Goal: Task Accomplishment & Management: Use online tool/utility

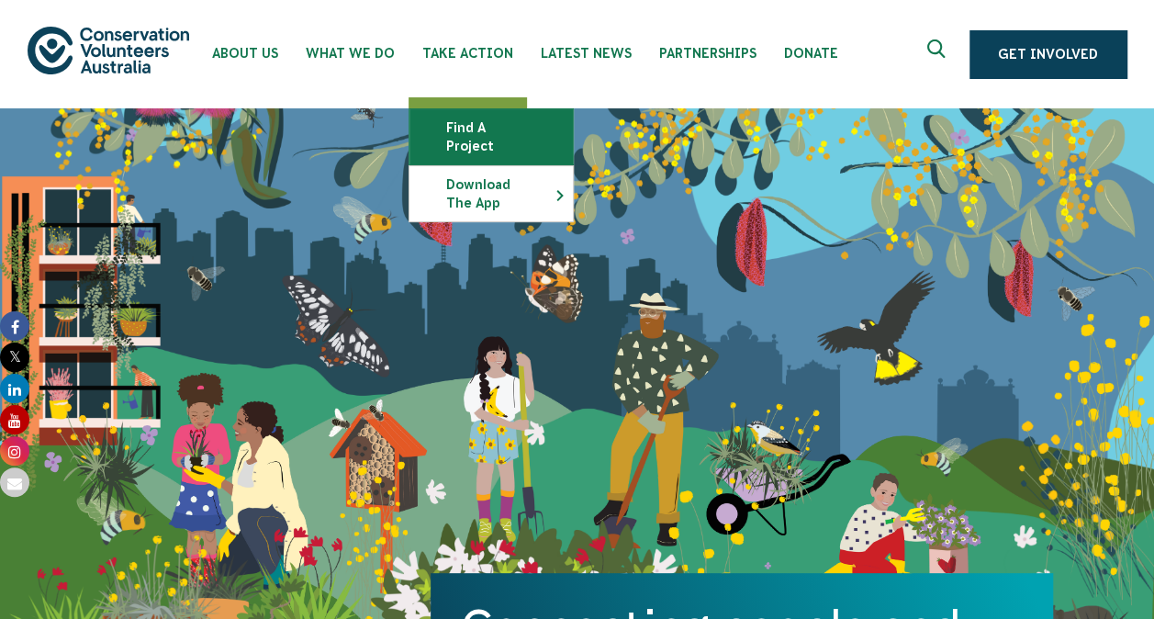
click at [454, 114] on link "Find a project" at bounding box center [491, 136] width 163 height 55
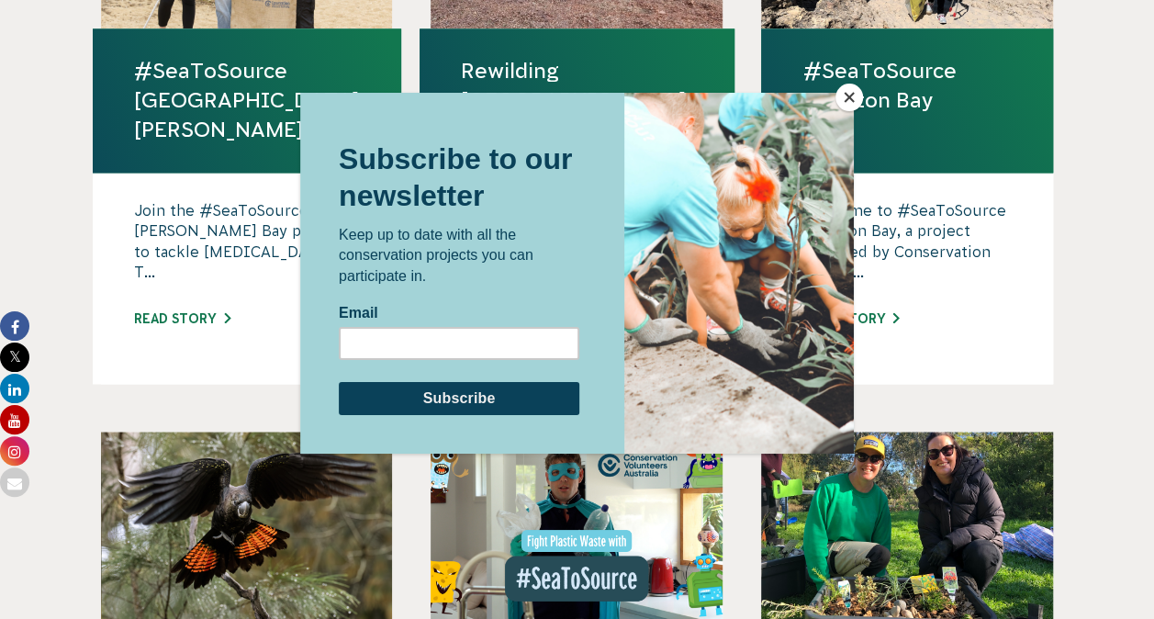
scroll to position [1349, 0]
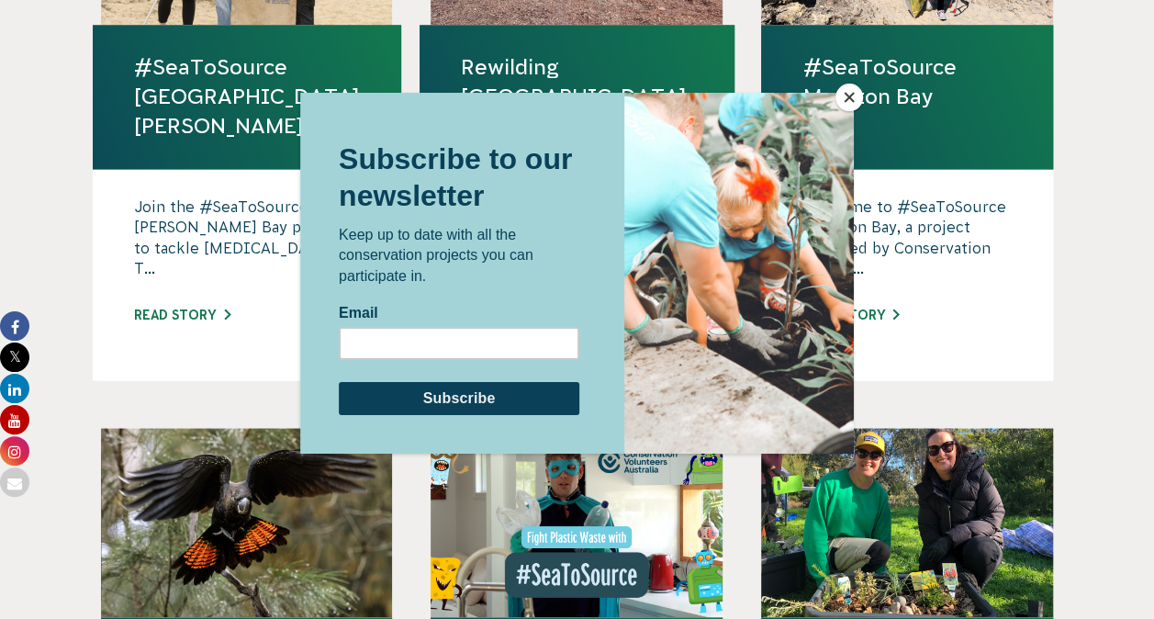
click at [842, 107] on button "Close" at bounding box center [850, 98] width 28 height 28
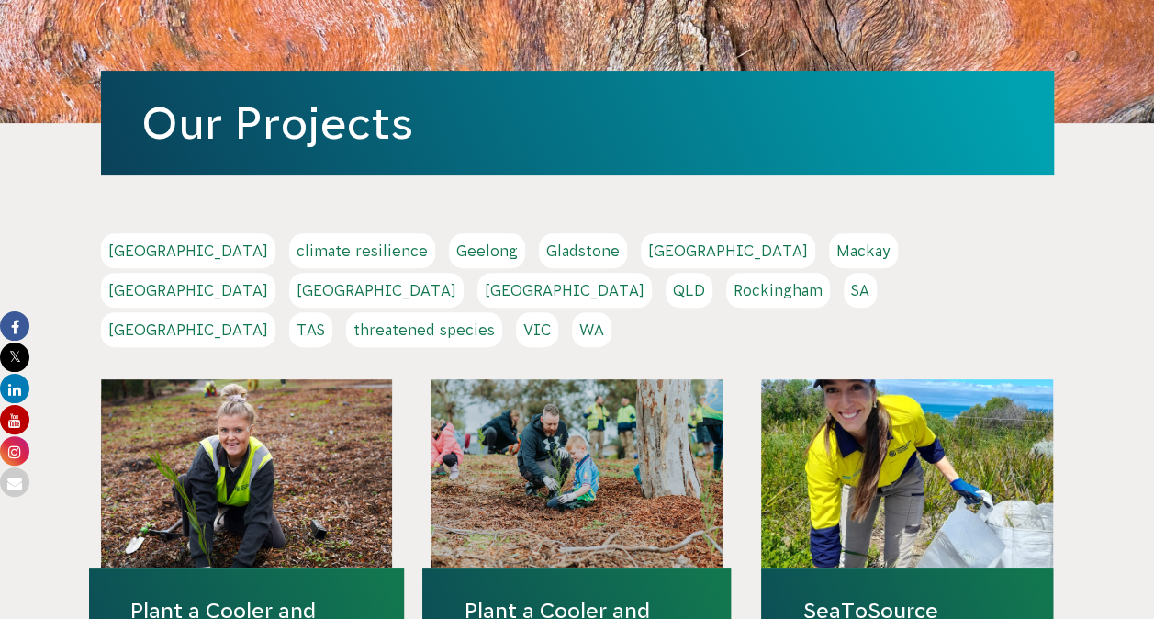
scroll to position [174, 0]
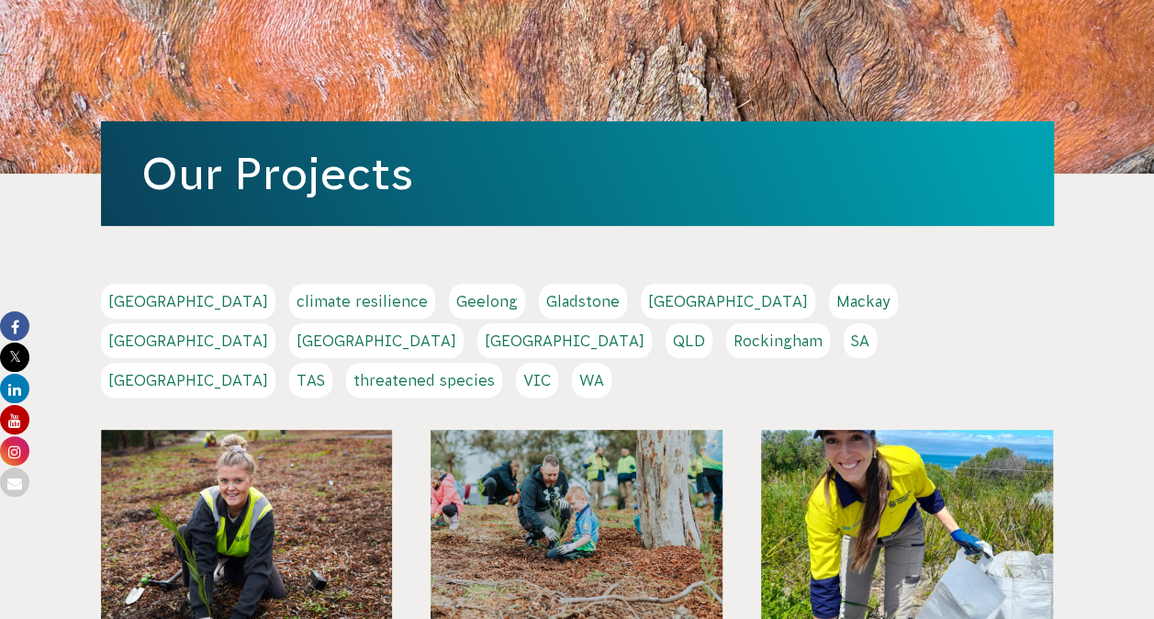
click at [470, 363] on link "threatened species" at bounding box center [424, 380] width 156 height 35
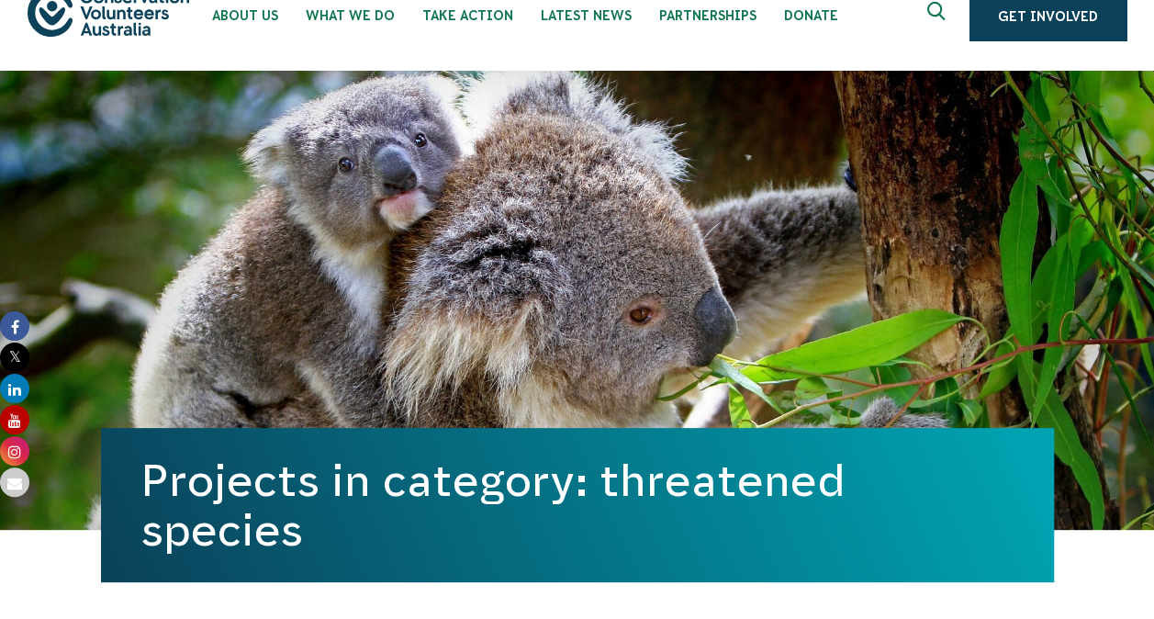
scroll to position [13, 0]
